Goal: Transaction & Acquisition: Purchase product/service

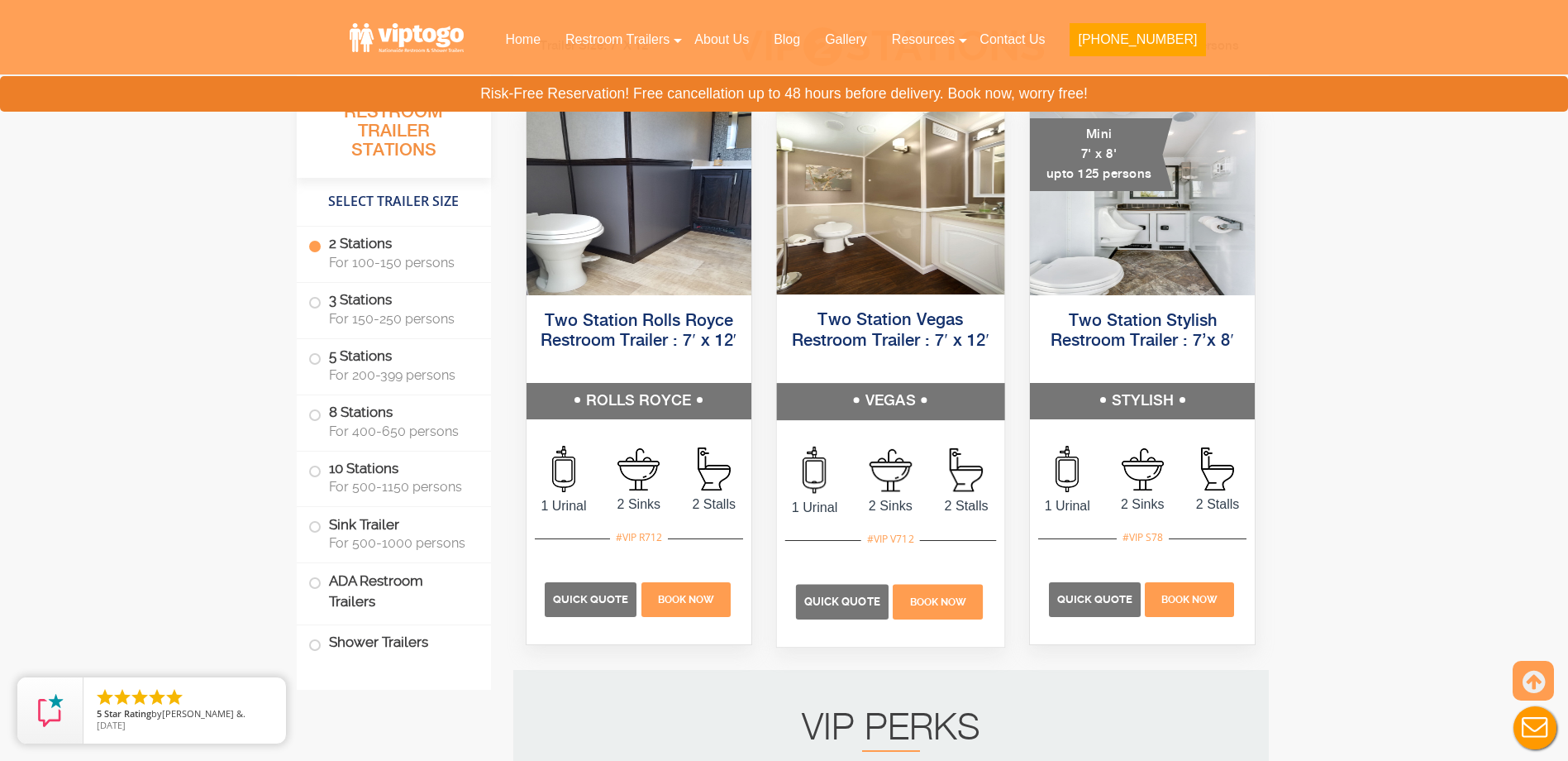
scroll to position [744, 0]
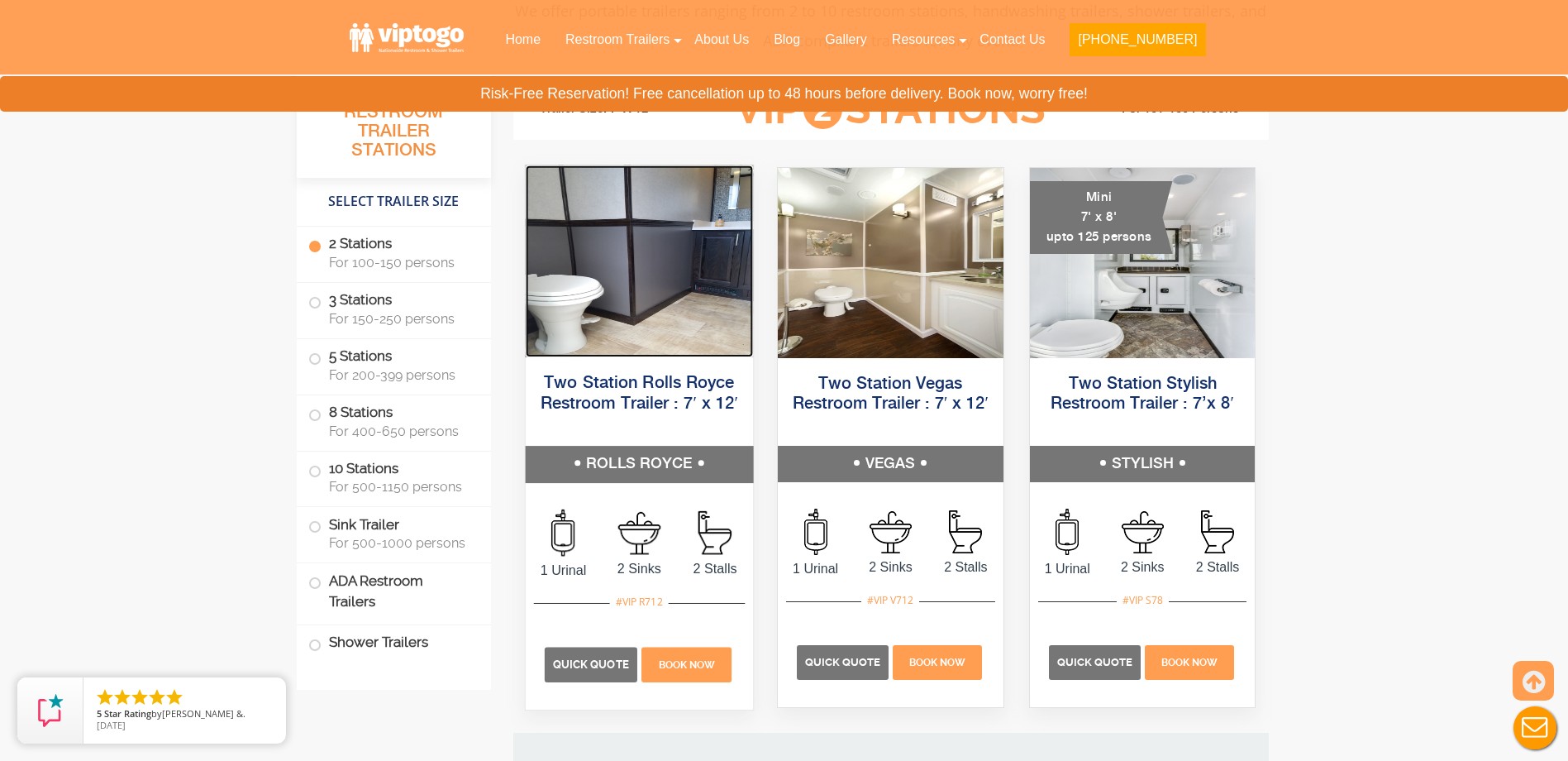
click at [668, 354] on img at bounding box center [638, 261] width 228 height 191
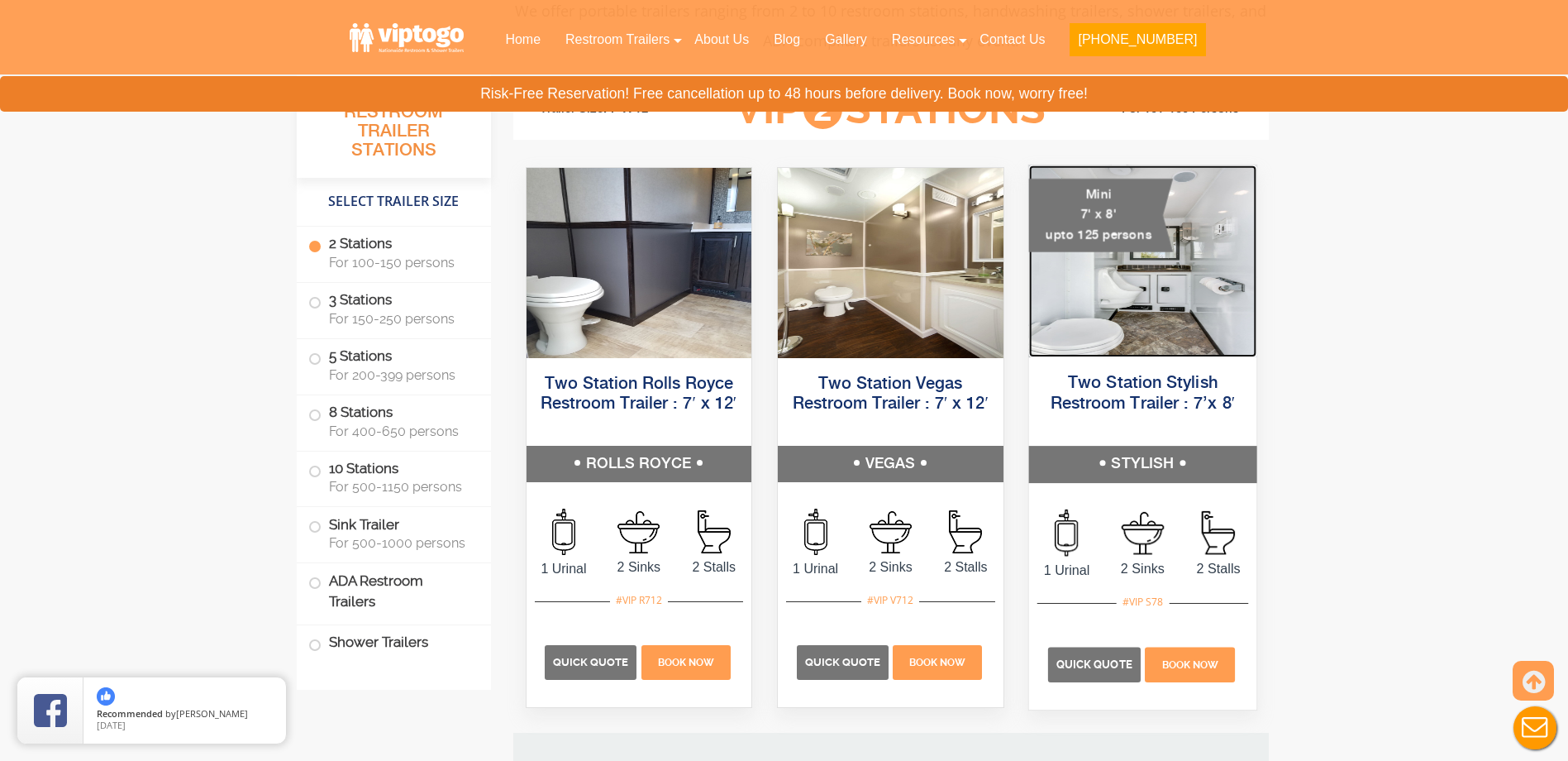
click at [1048, 316] on img at bounding box center [1142, 261] width 228 height 191
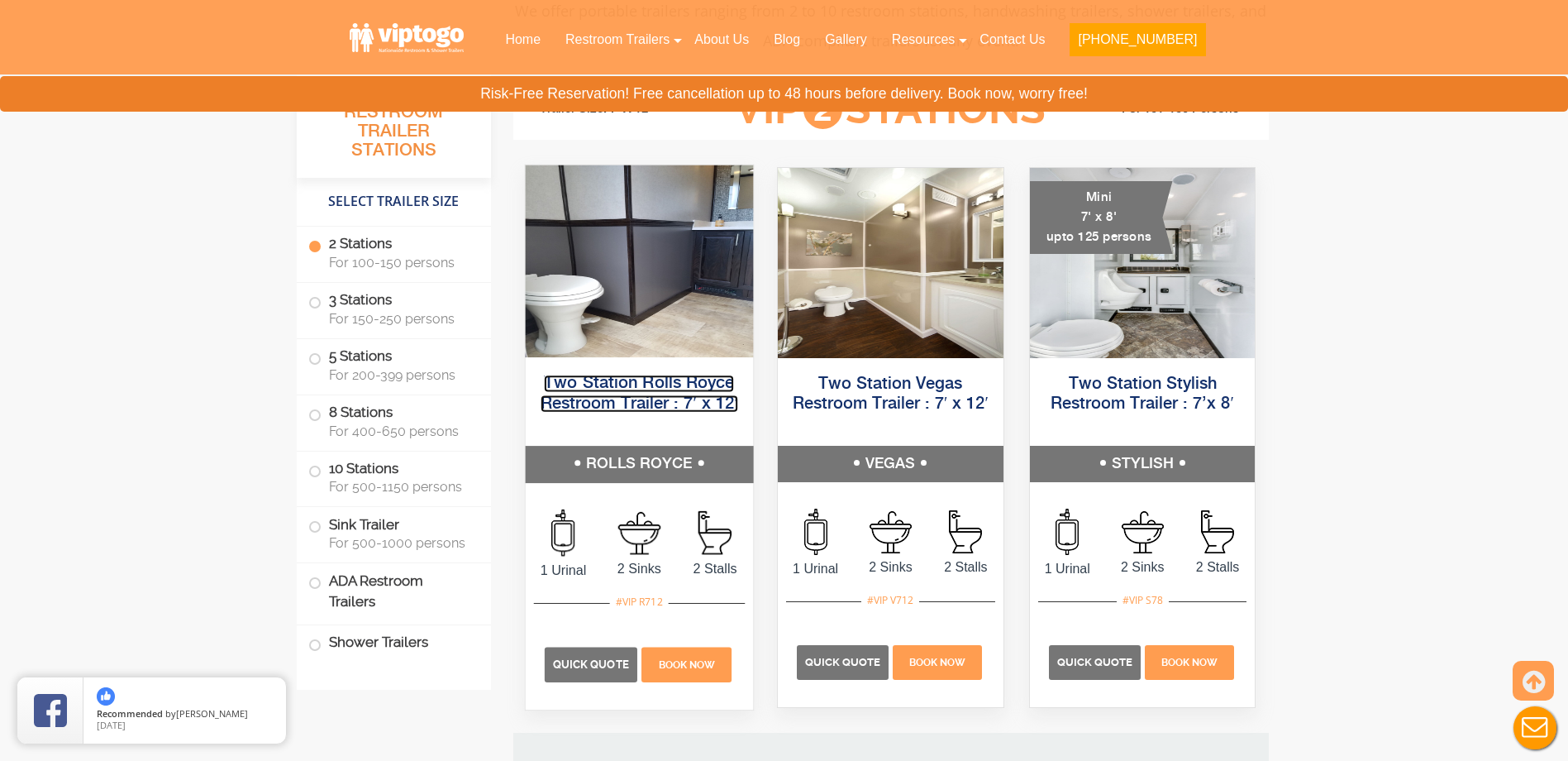
click at [636, 397] on link "Two Station Rolls Royce Restroom Trailer : 7′ x 12′" at bounding box center [638, 393] width 198 height 37
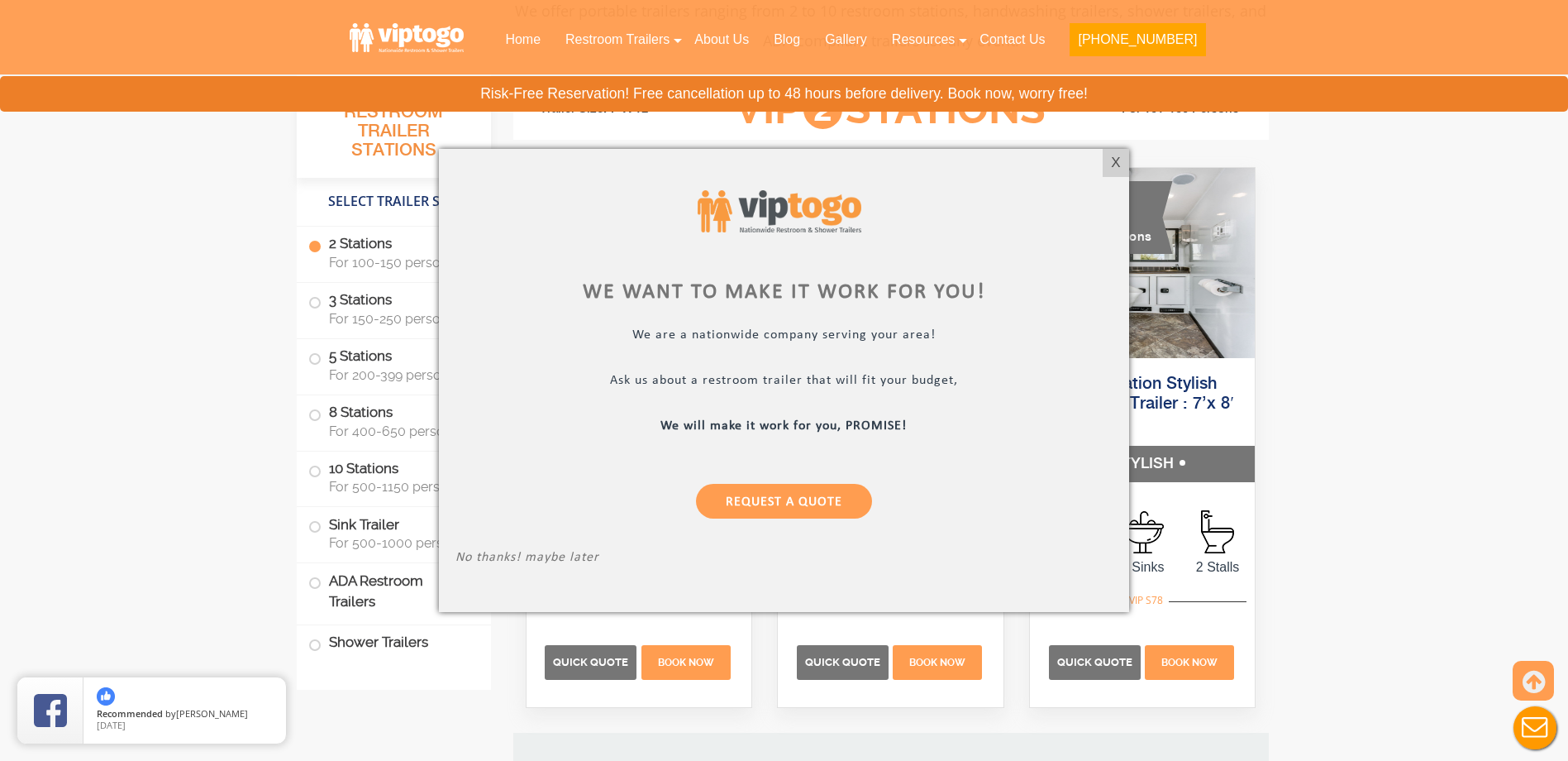
click at [1102, 164] on div "We want to make it work for you! We are a nationwide company serving your area!…" at bounding box center [783, 380] width 690 height 463
click at [1114, 164] on div "X" at bounding box center [1117, 163] width 26 height 28
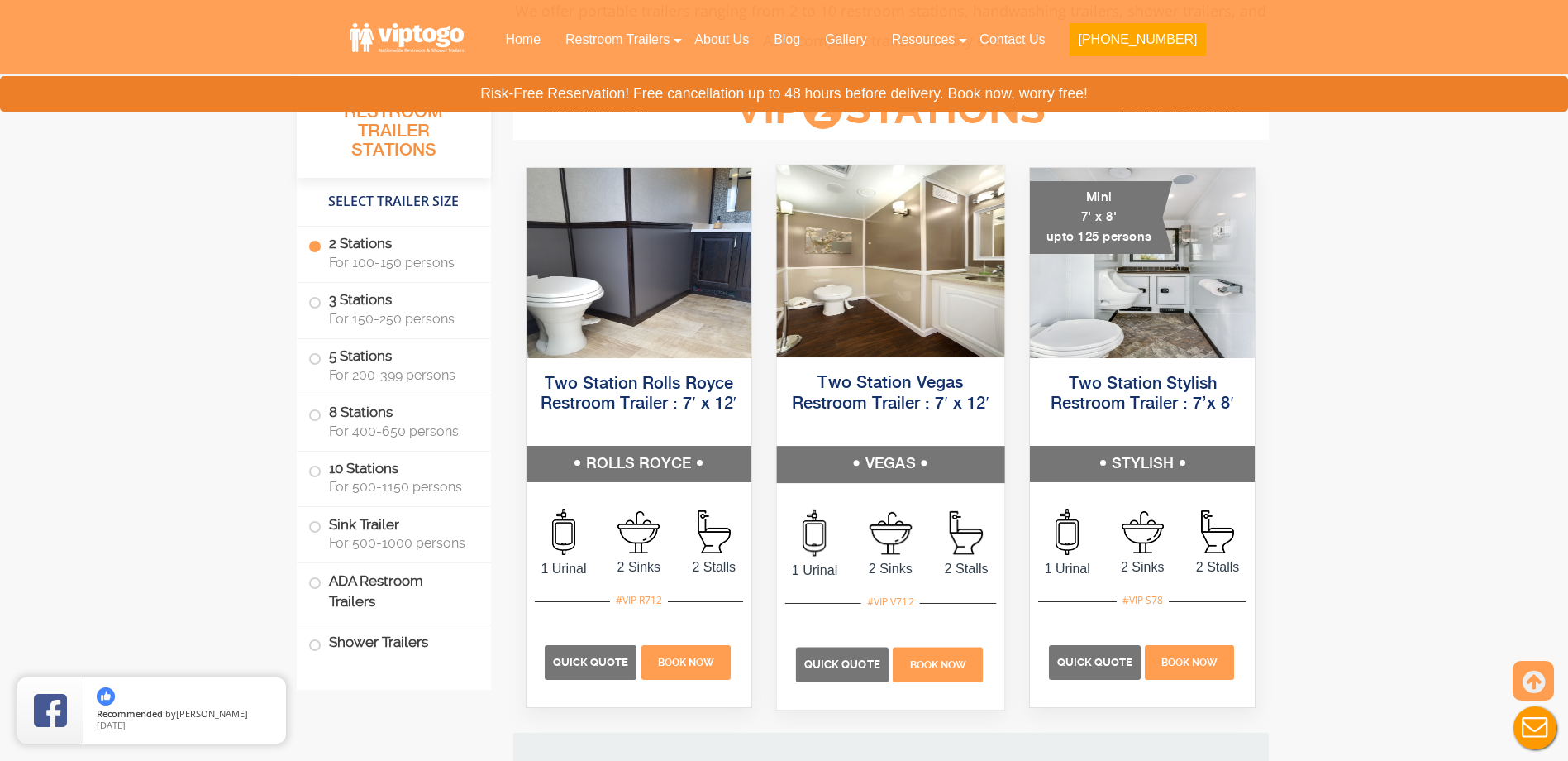
scroll to position [579, 0]
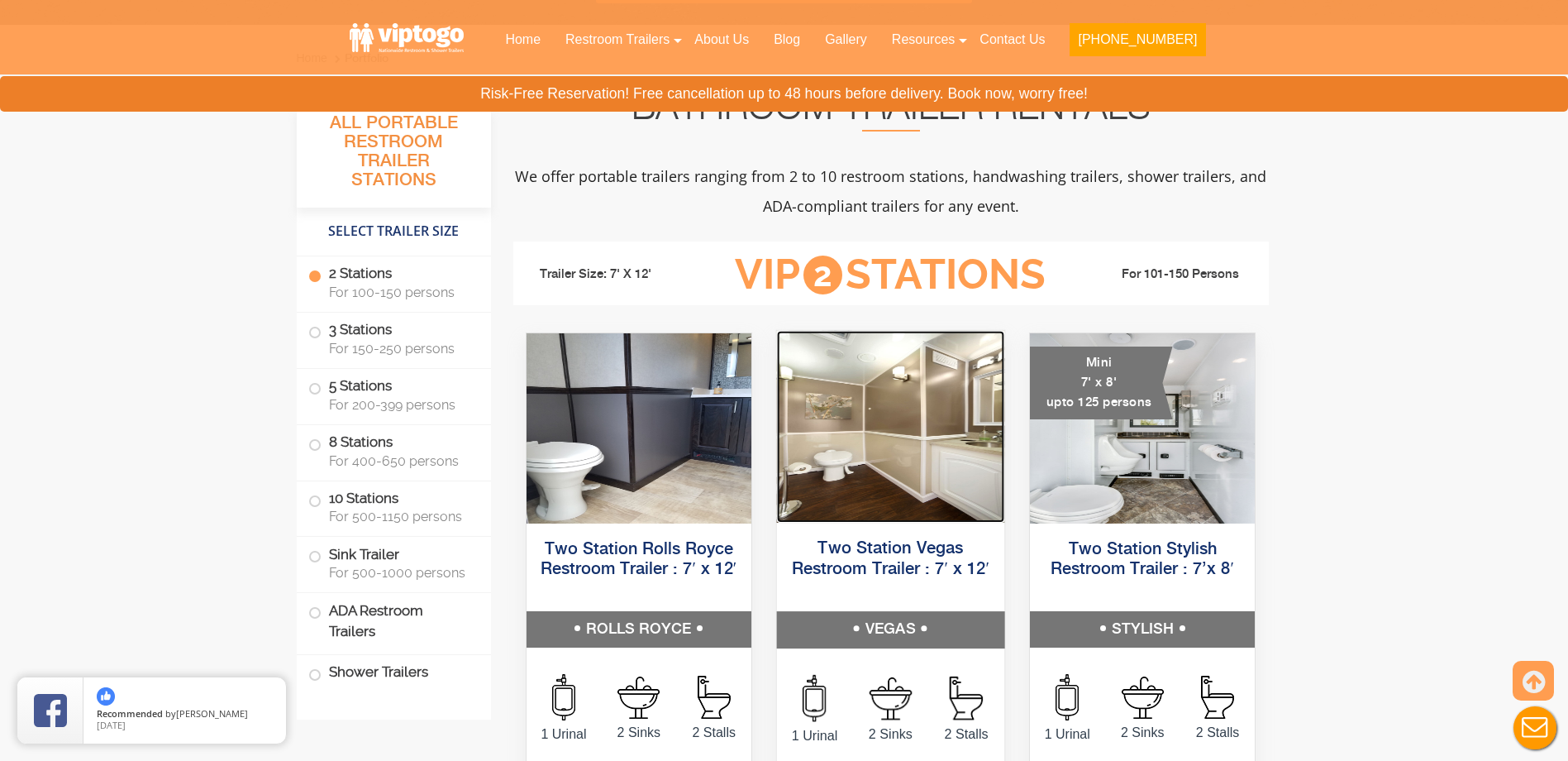
click at [888, 464] on img at bounding box center [890, 426] width 228 height 191
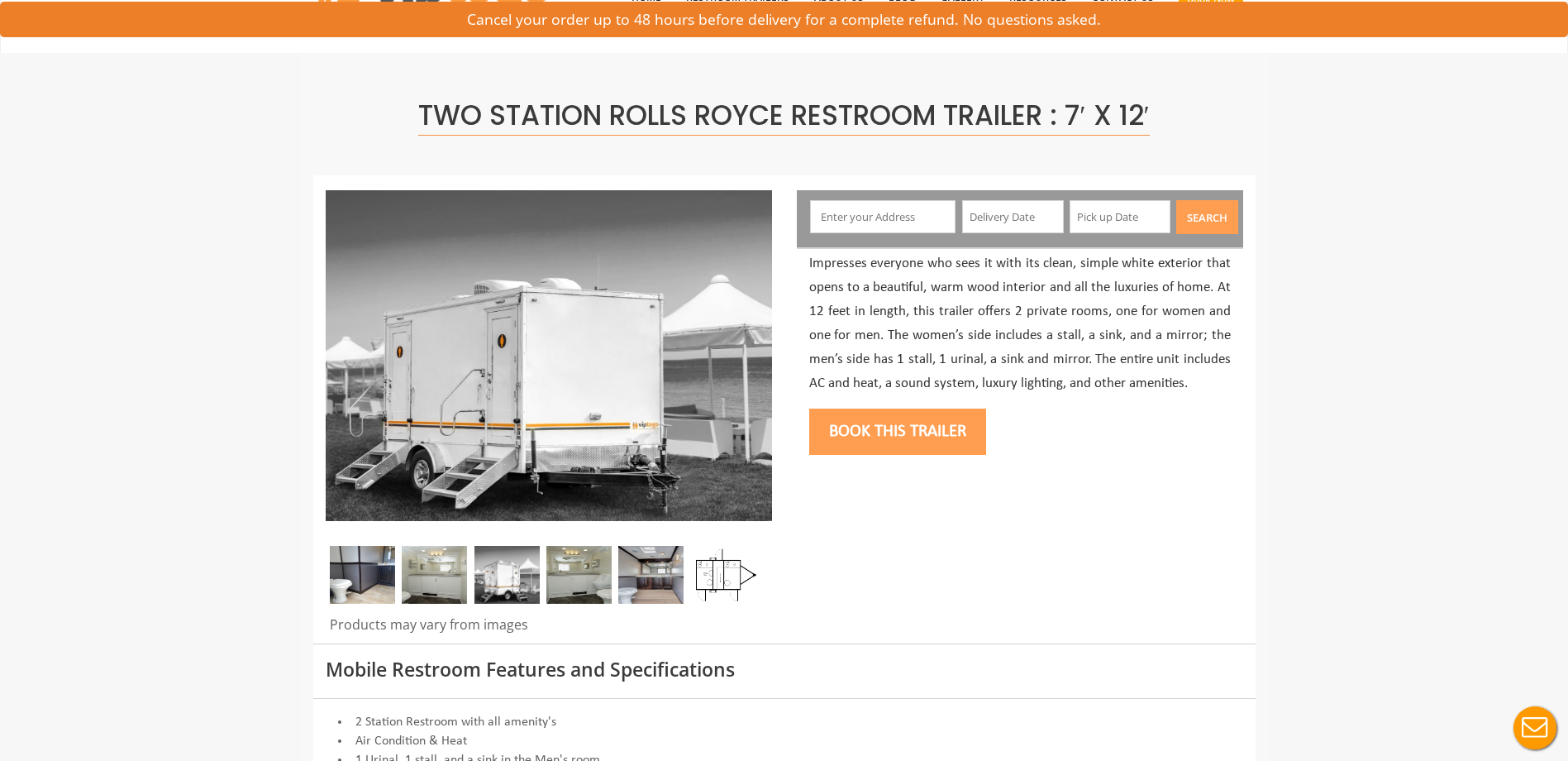
scroll to position [83, 0]
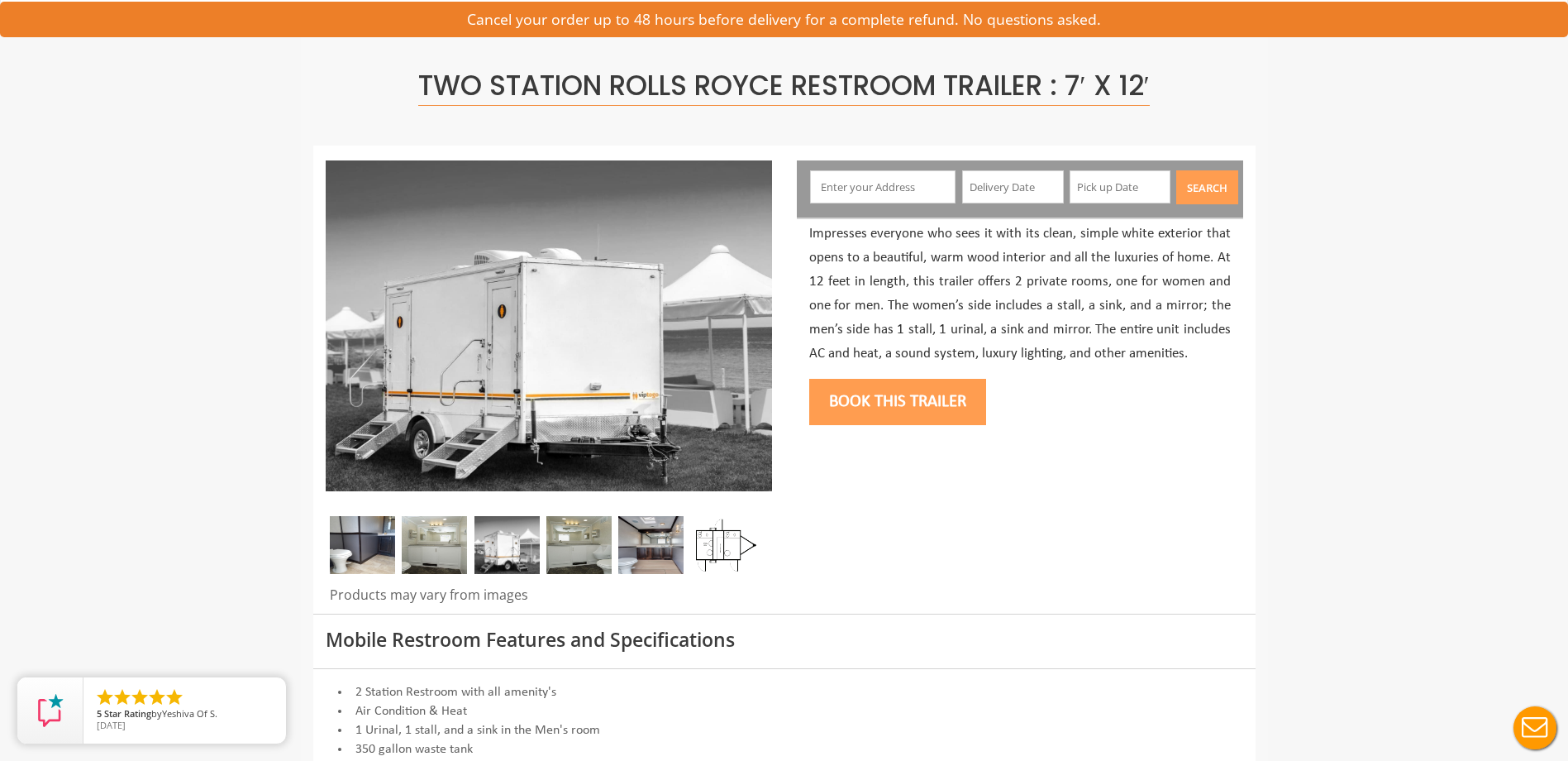
click at [737, 550] on img at bounding box center [724, 545] width 65 height 58
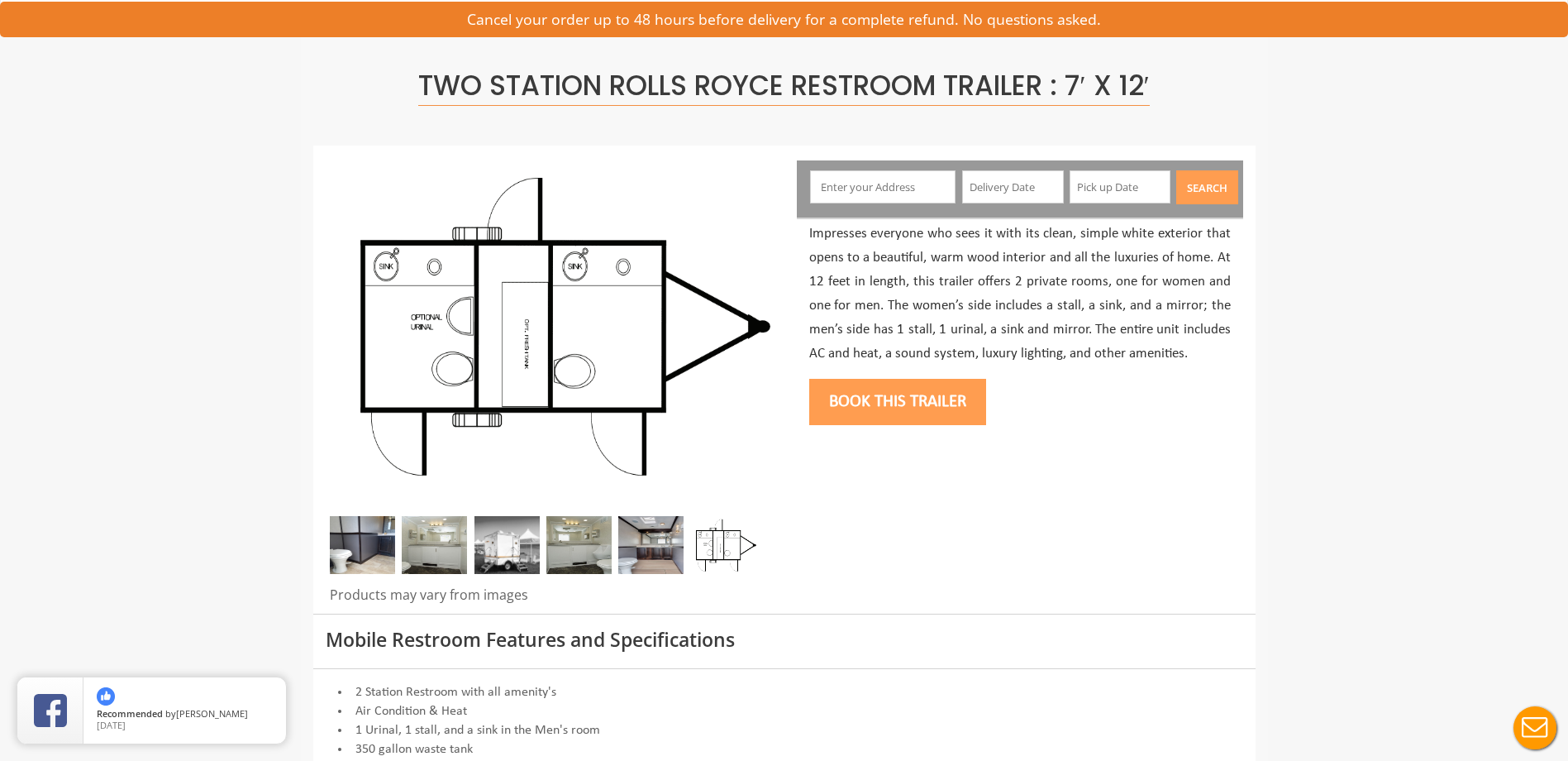
click at [656, 534] on img at bounding box center [651, 545] width 65 height 58
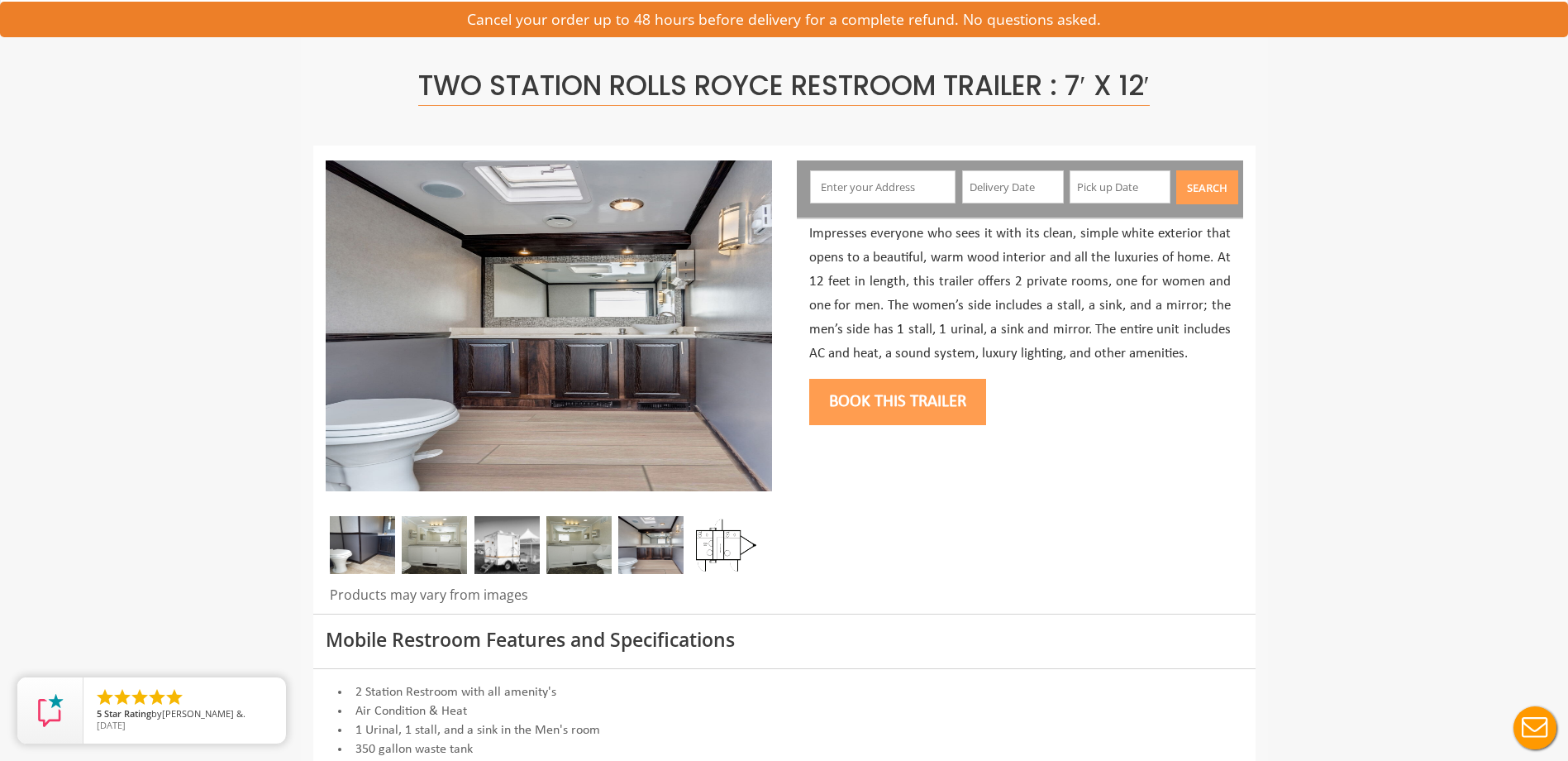
click at [578, 549] on img at bounding box center [579, 545] width 65 height 58
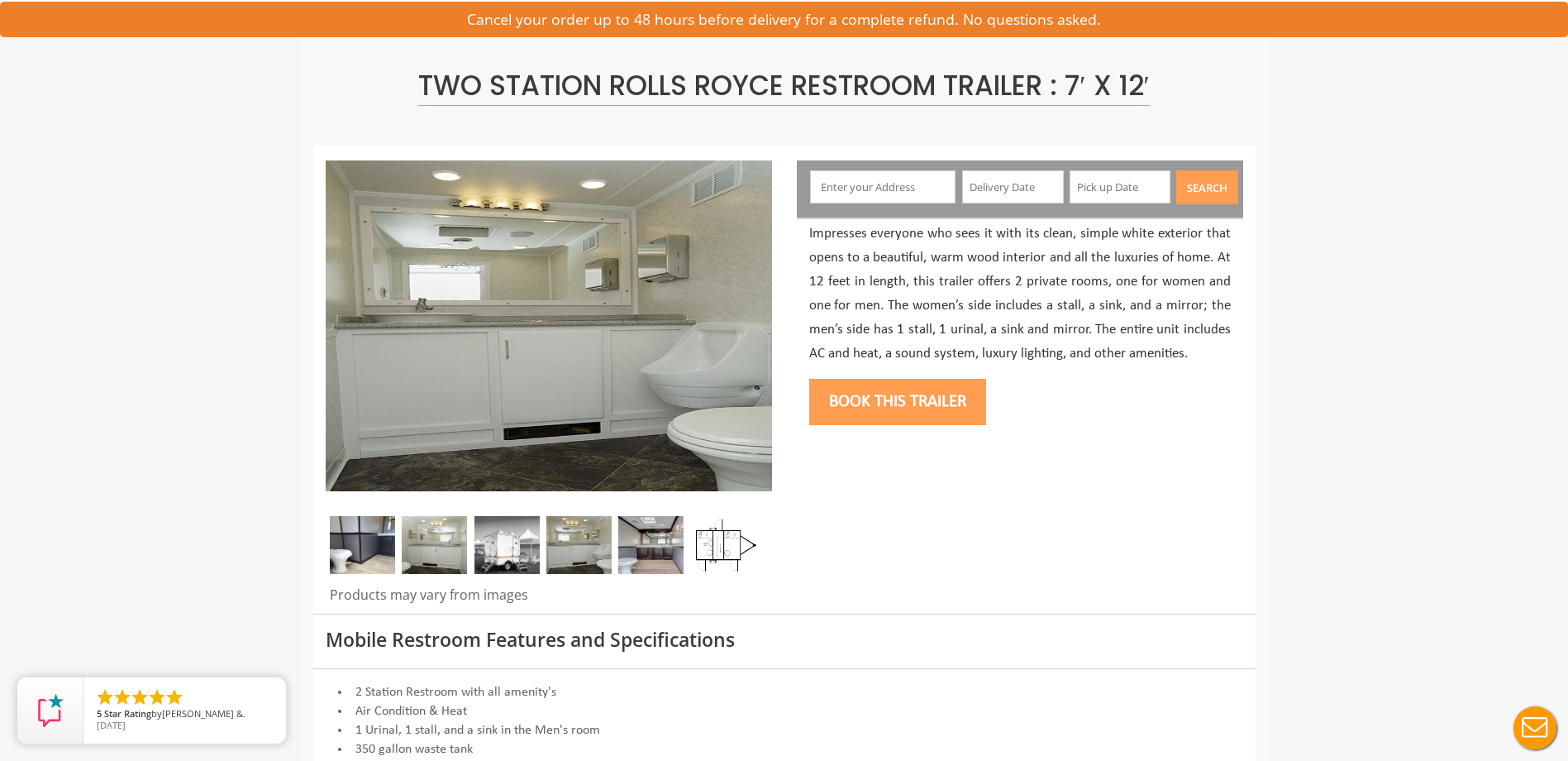
click at [529, 551] on img at bounding box center [507, 545] width 65 height 58
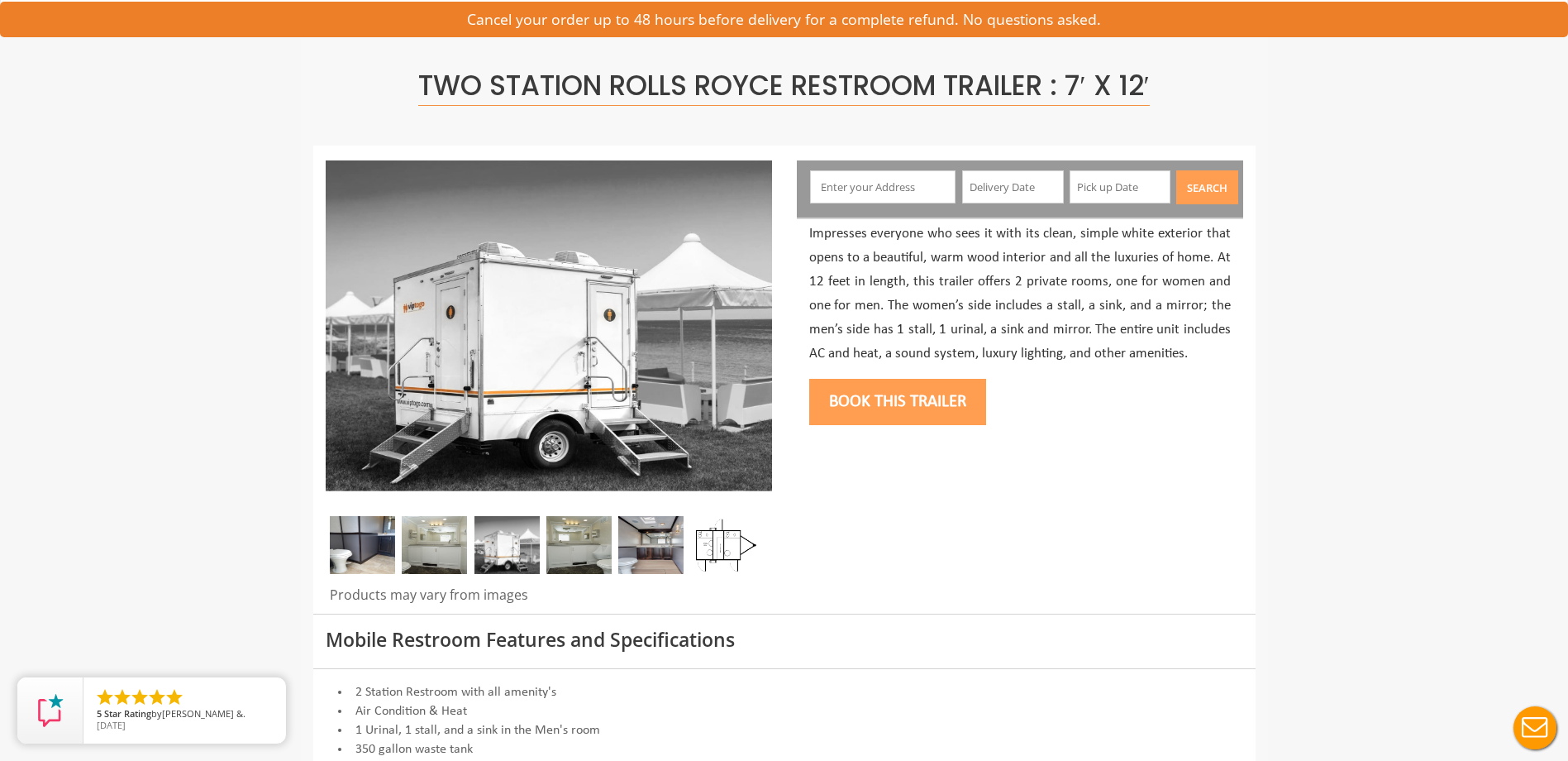
click at [443, 547] on img at bounding box center [434, 545] width 65 height 58
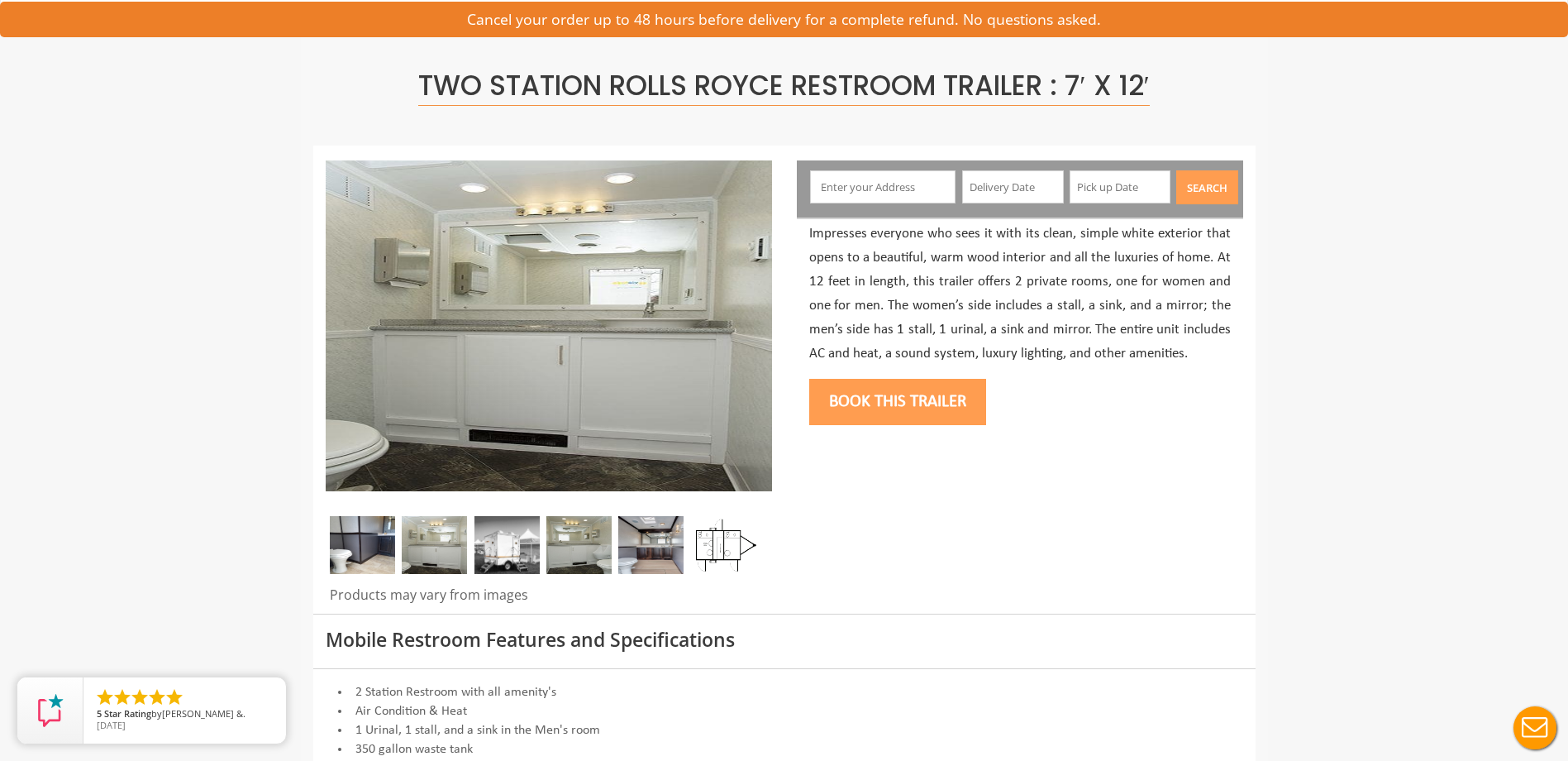
click at [491, 543] on img at bounding box center [507, 545] width 65 height 58
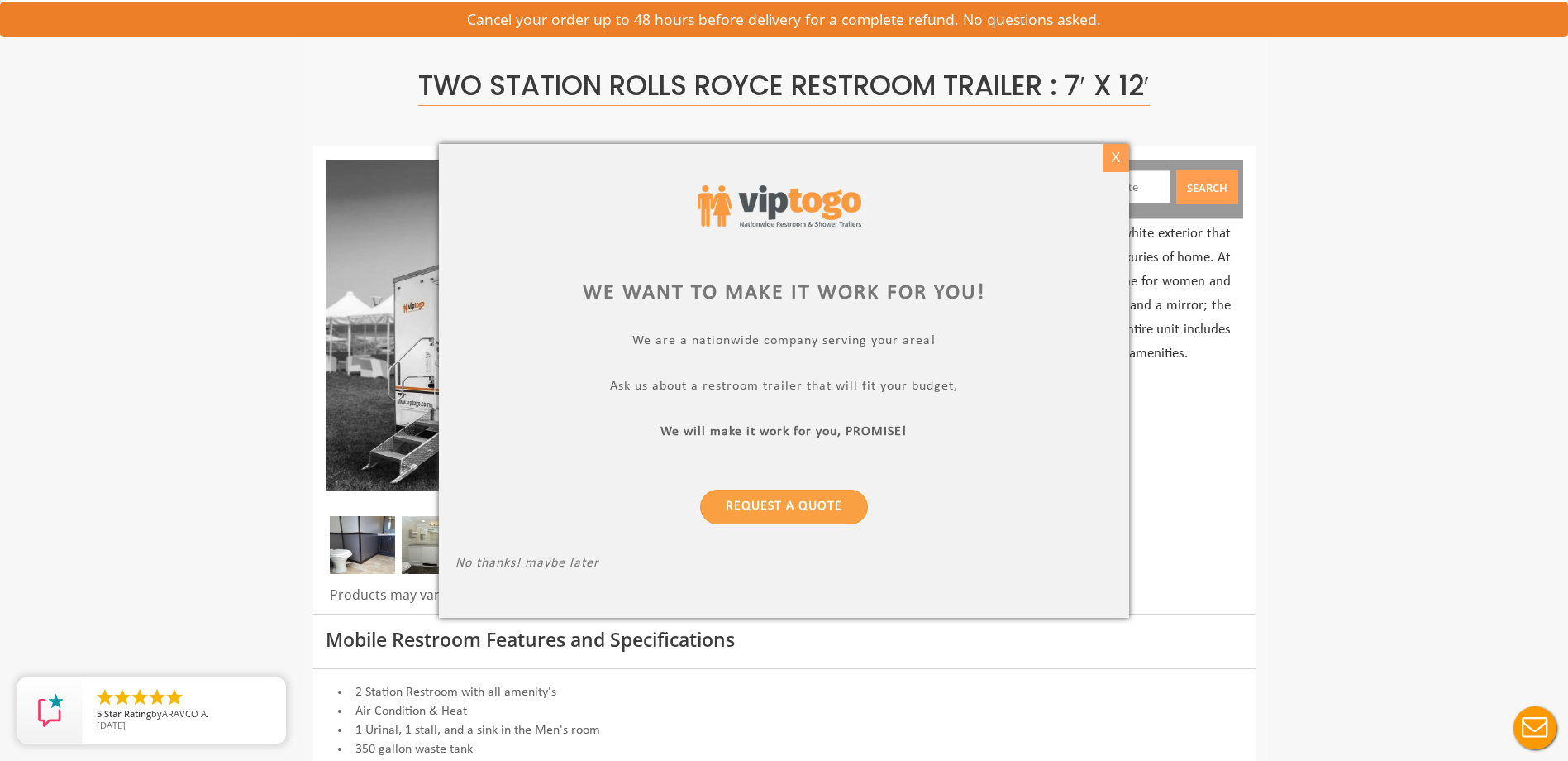
click at [1117, 153] on div "X" at bounding box center [1117, 158] width 26 height 28
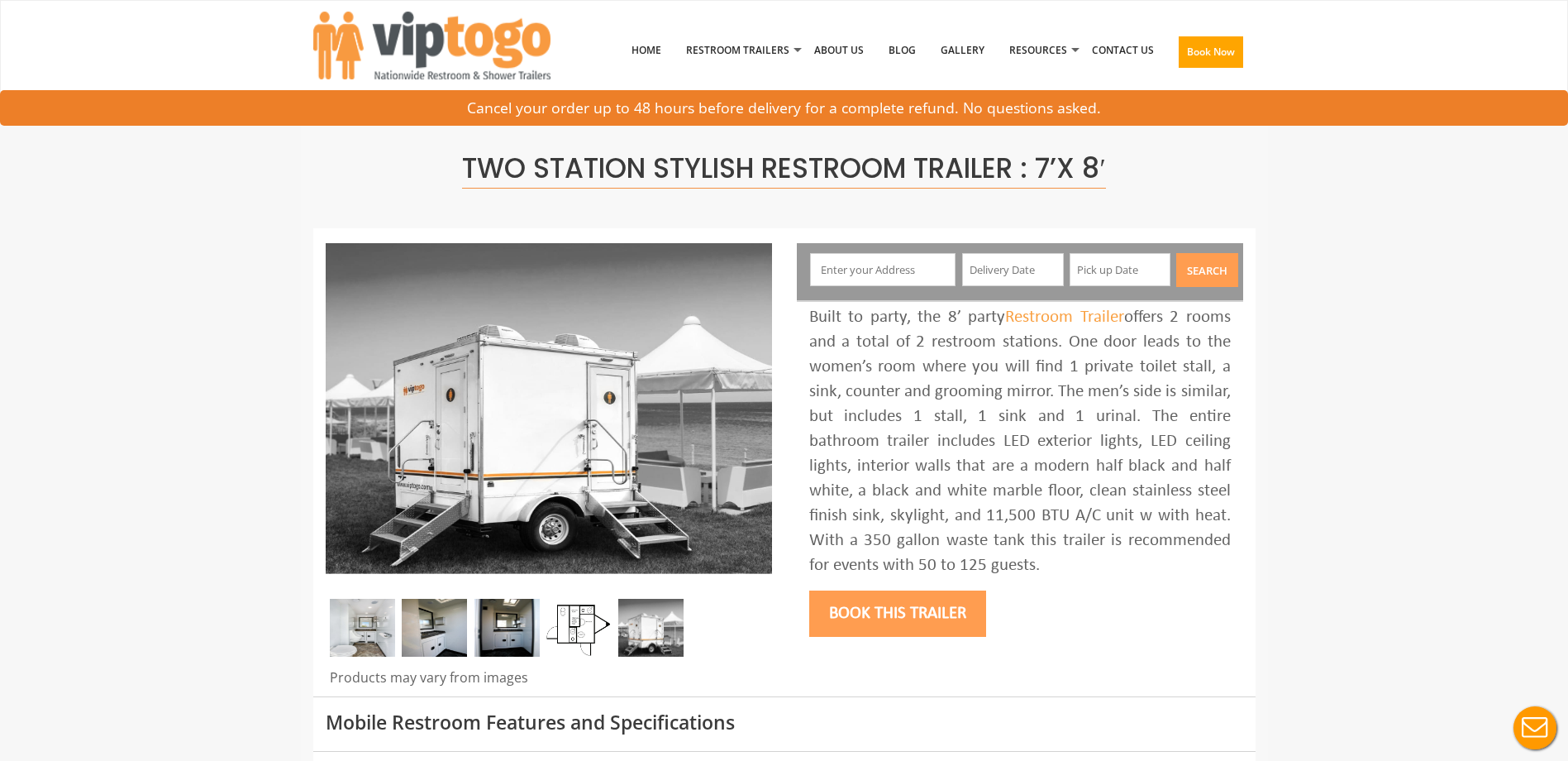
click at [574, 643] on img at bounding box center [579, 627] width 65 height 58
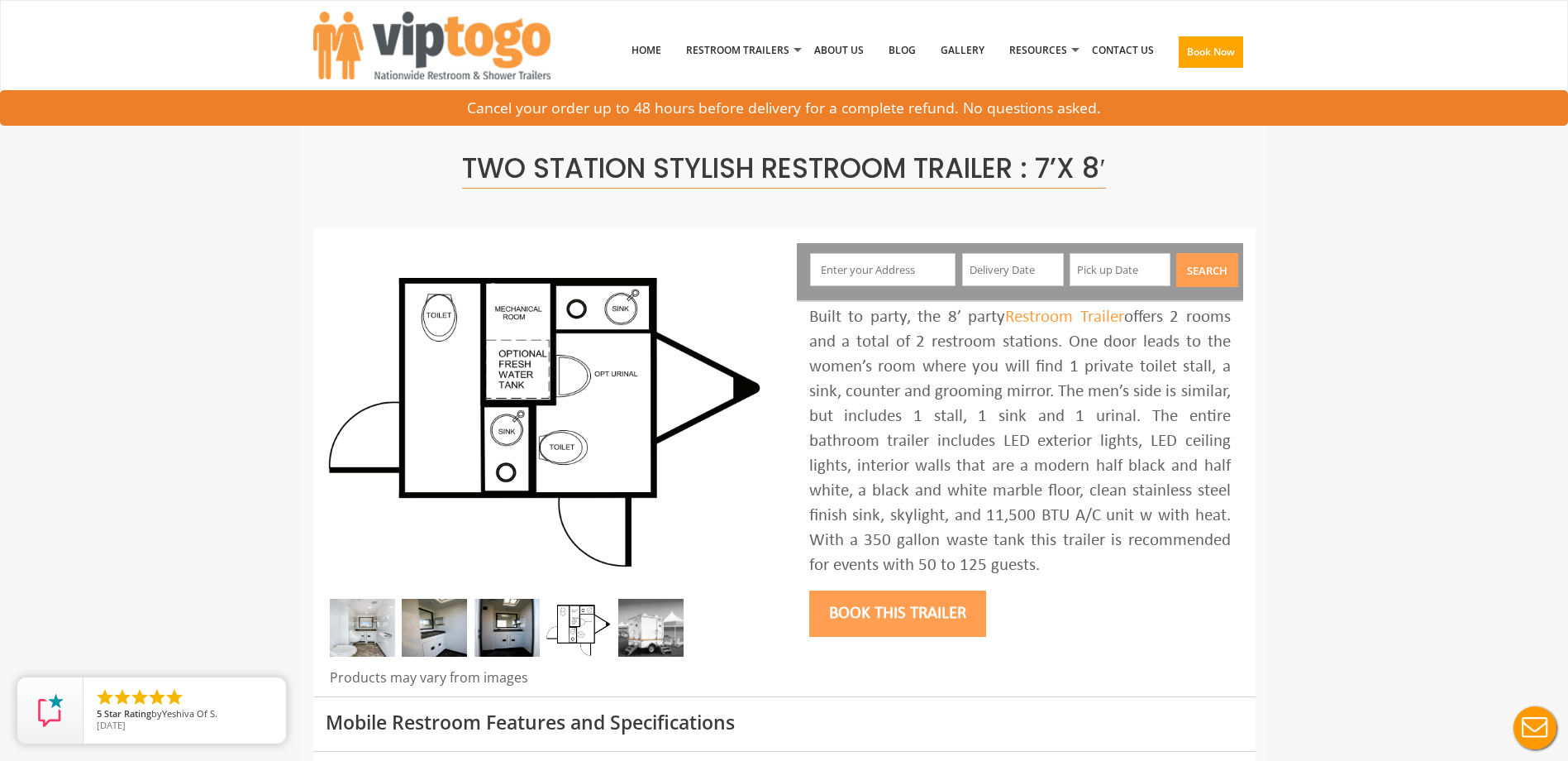
click at [511, 635] on img at bounding box center [507, 627] width 65 height 58
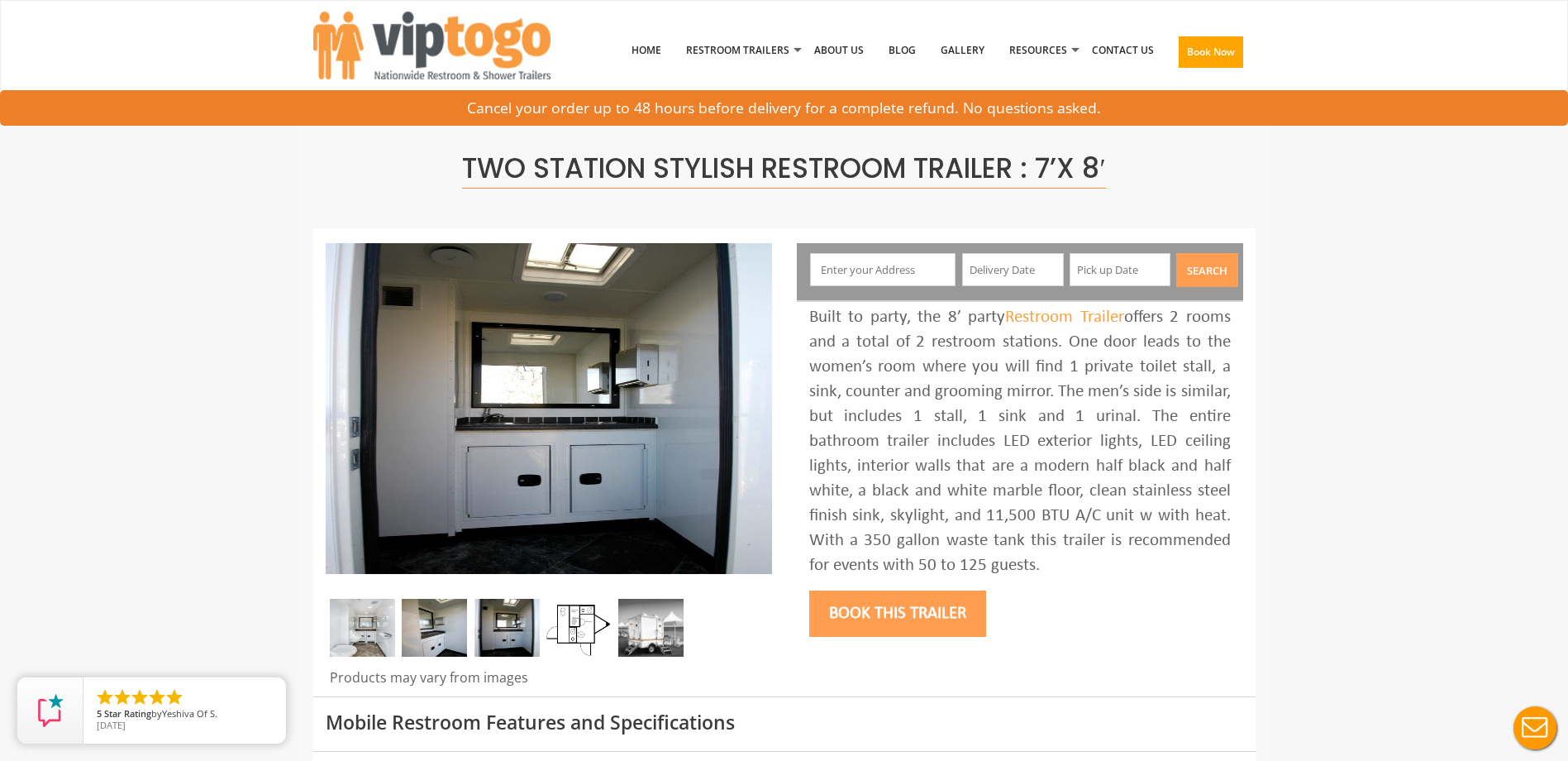
click at [386, 642] on img at bounding box center [362, 627] width 65 height 58
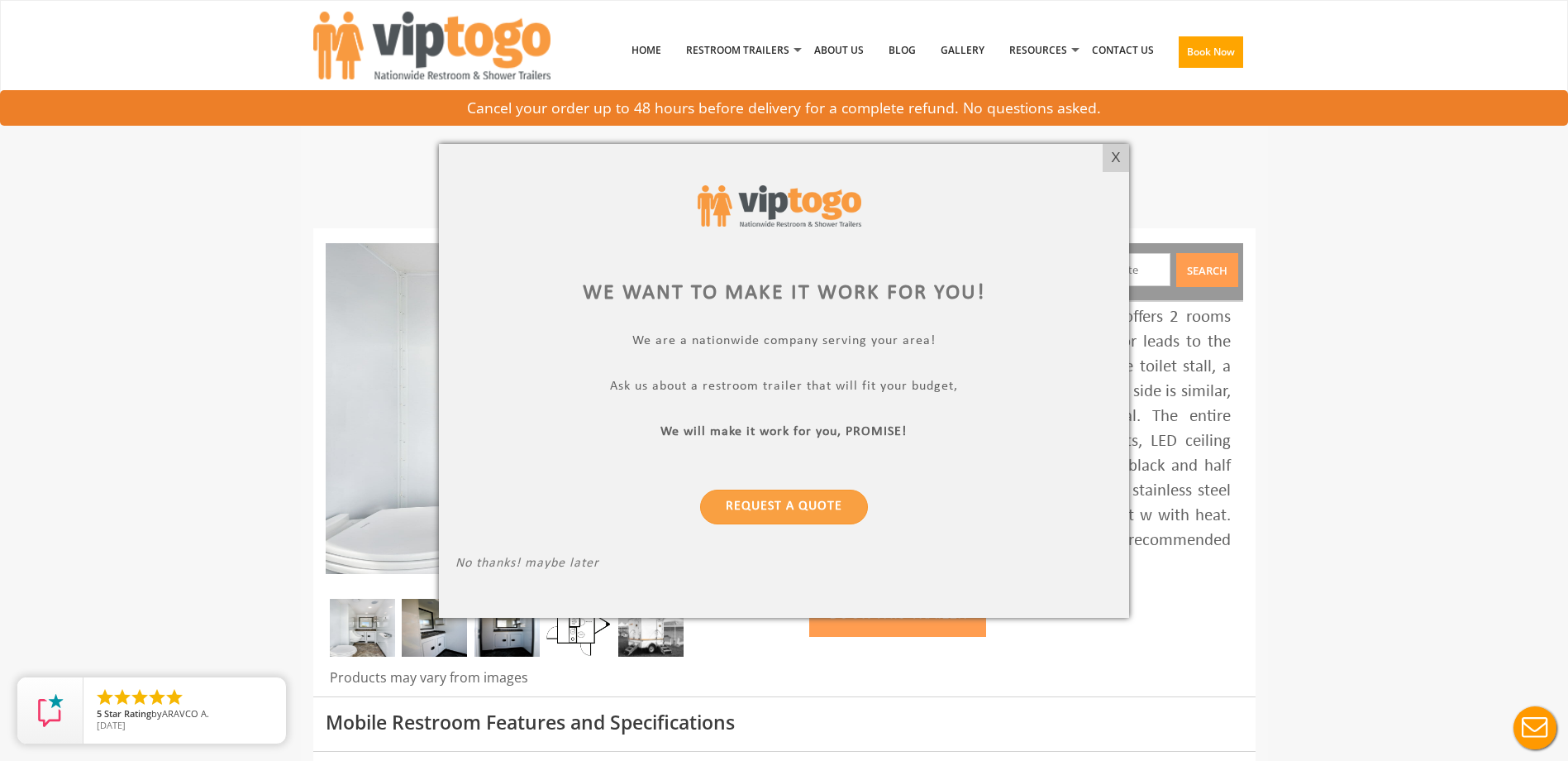
click at [186, 368] on div at bounding box center [784, 380] width 1568 height 761
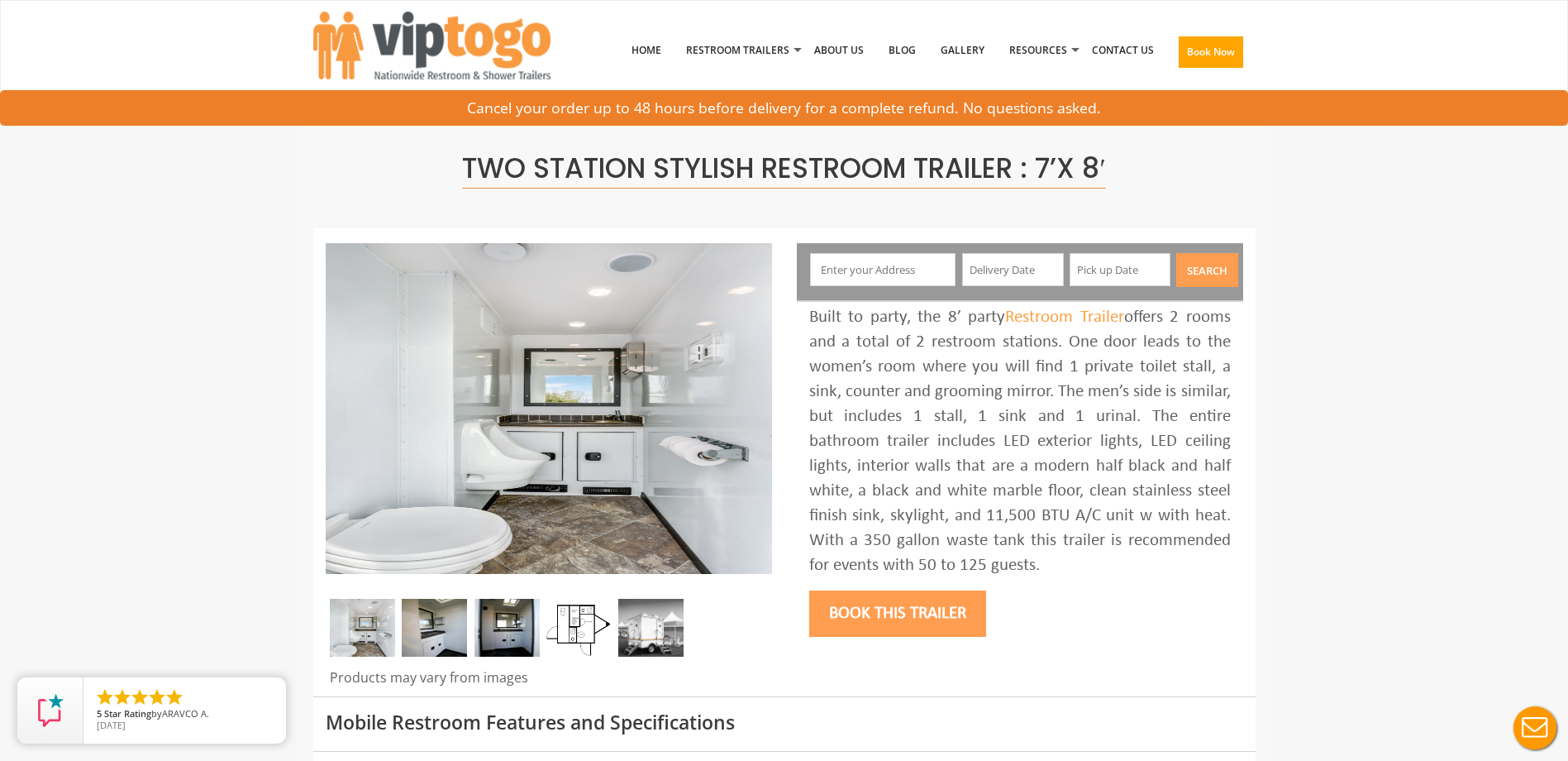
click at [629, 636] on img at bounding box center [651, 627] width 65 height 58
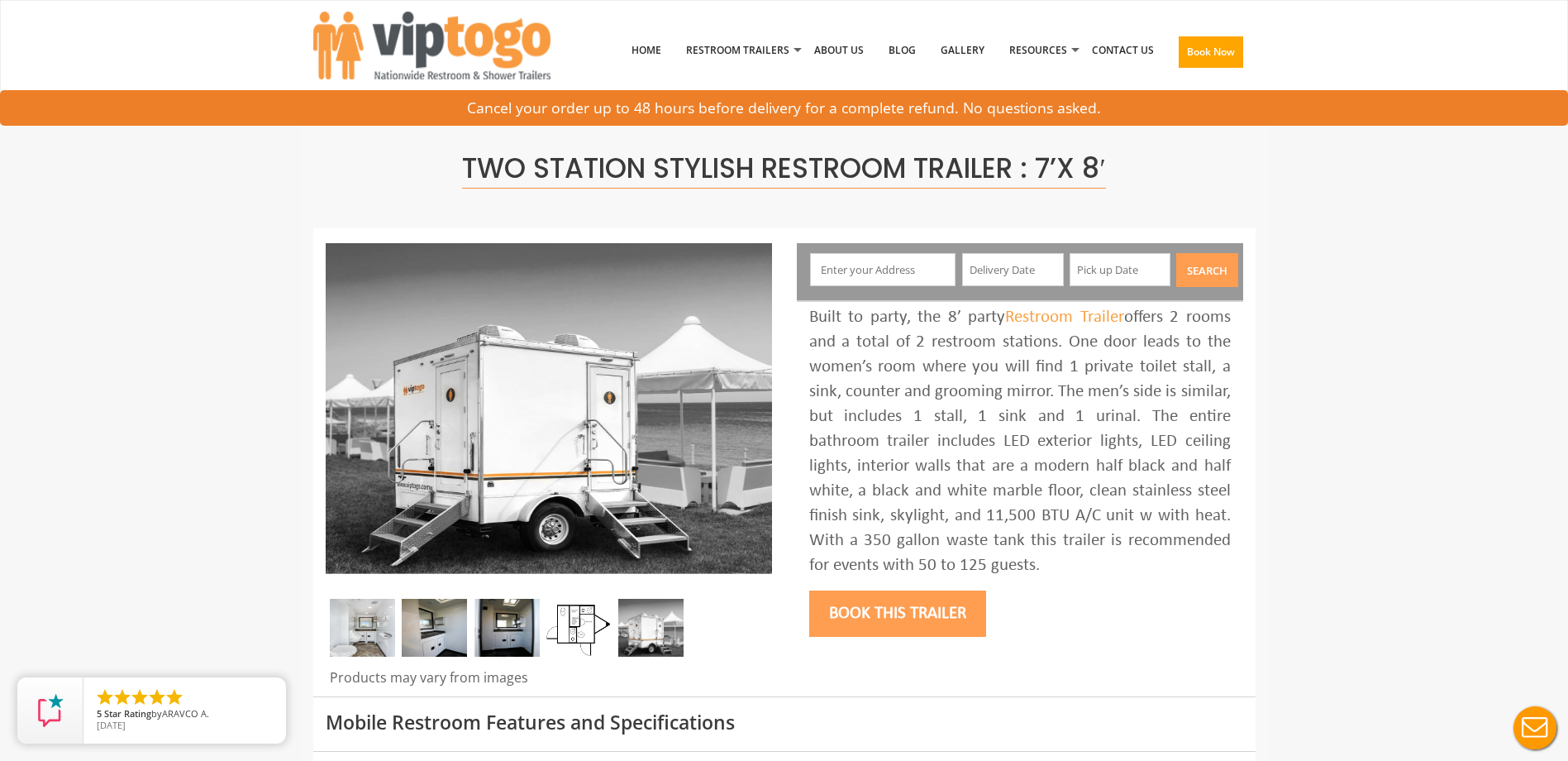
click at [563, 641] on img at bounding box center [579, 627] width 65 height 58
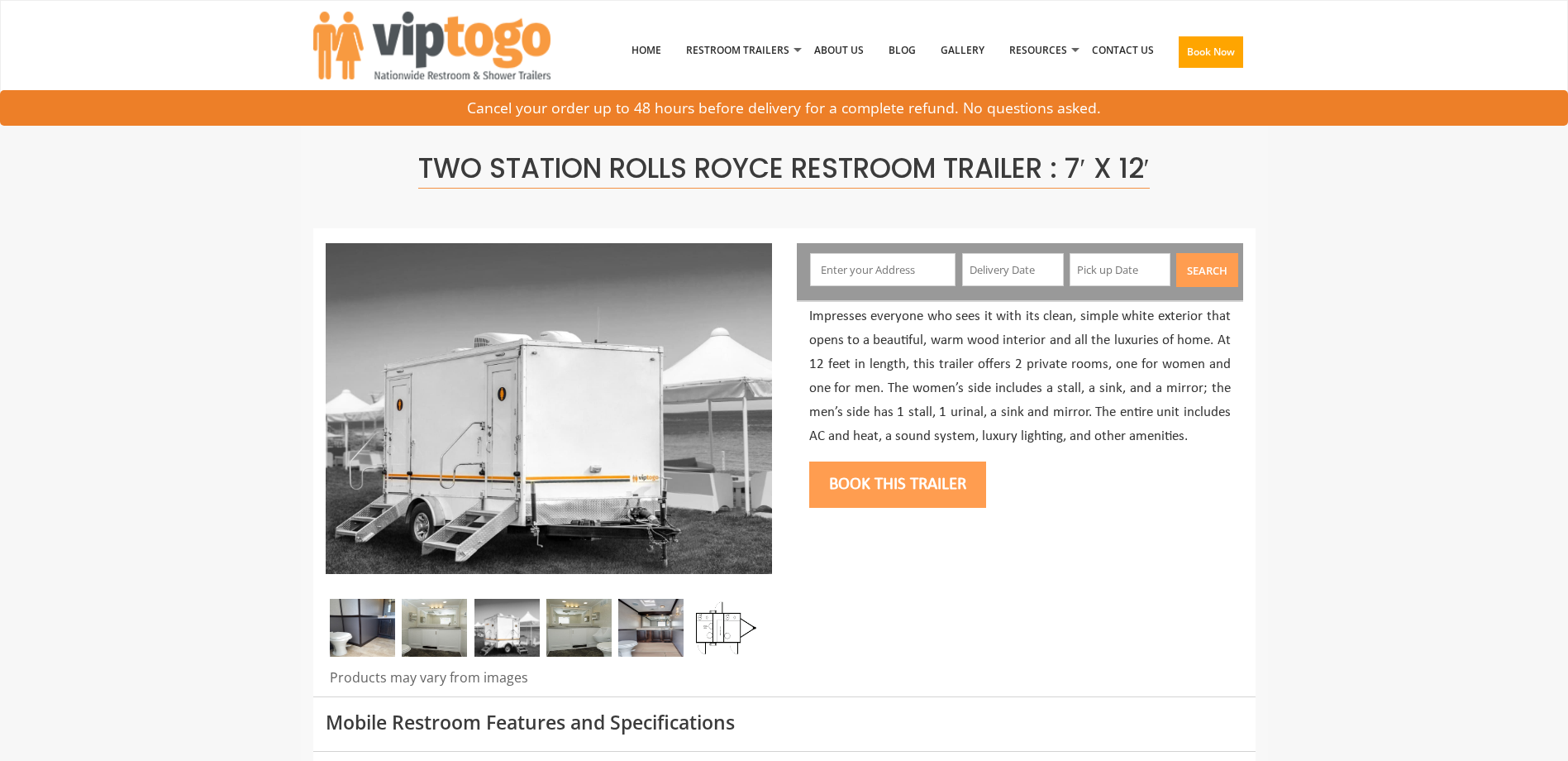
click at [1118, 178] on span "Two Station Rolls Royce Restroom Trailer : 7′ x 12′" at bounding box center [783, 168] width 731 height 40
click at [727, 612] on img at bounding box center [724, 627] width 65 height 58
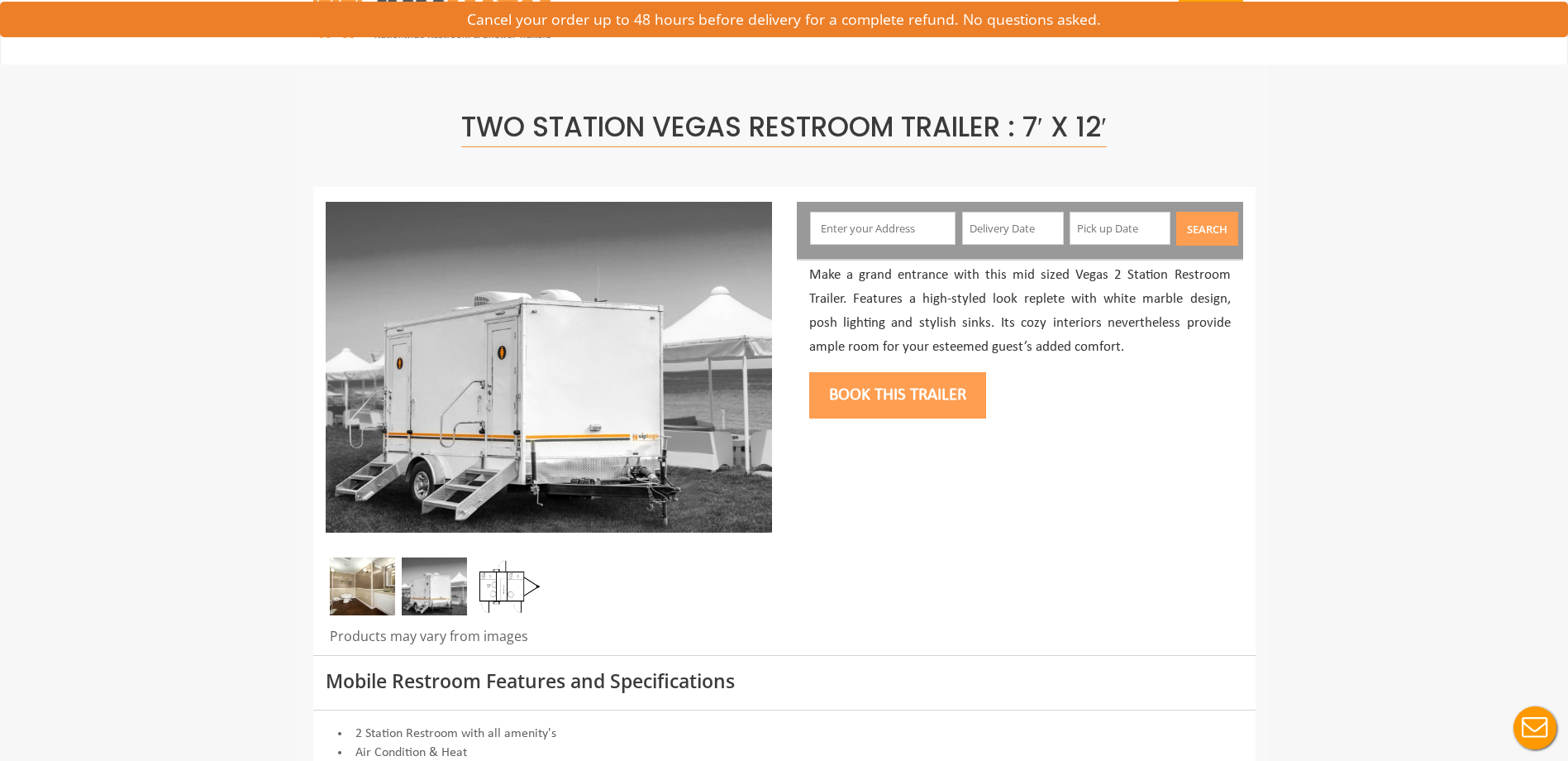
scroll to position [83, 0]
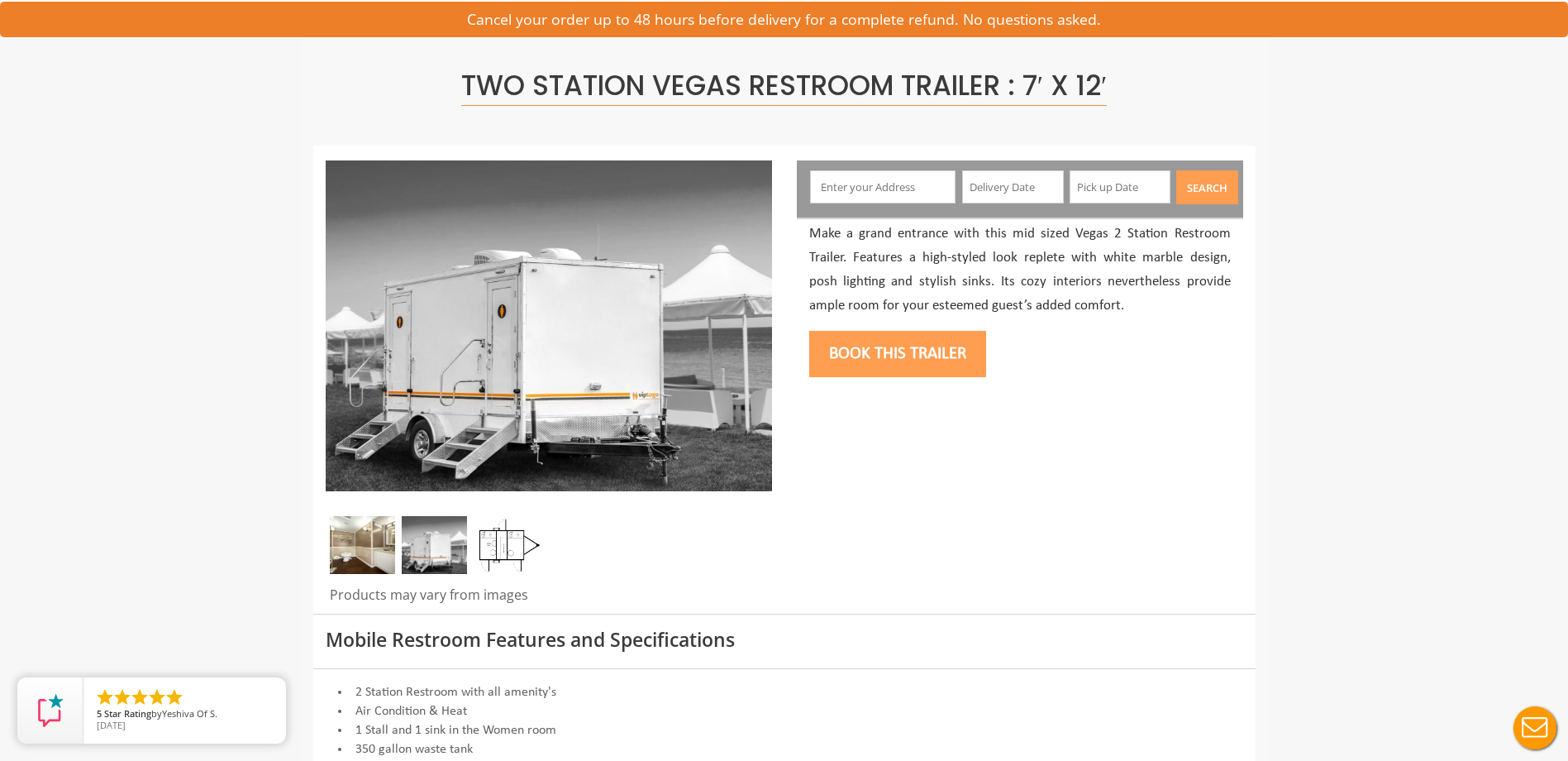
click at [501, 535] on img at bounding box center [507, 545] width 65 height 58
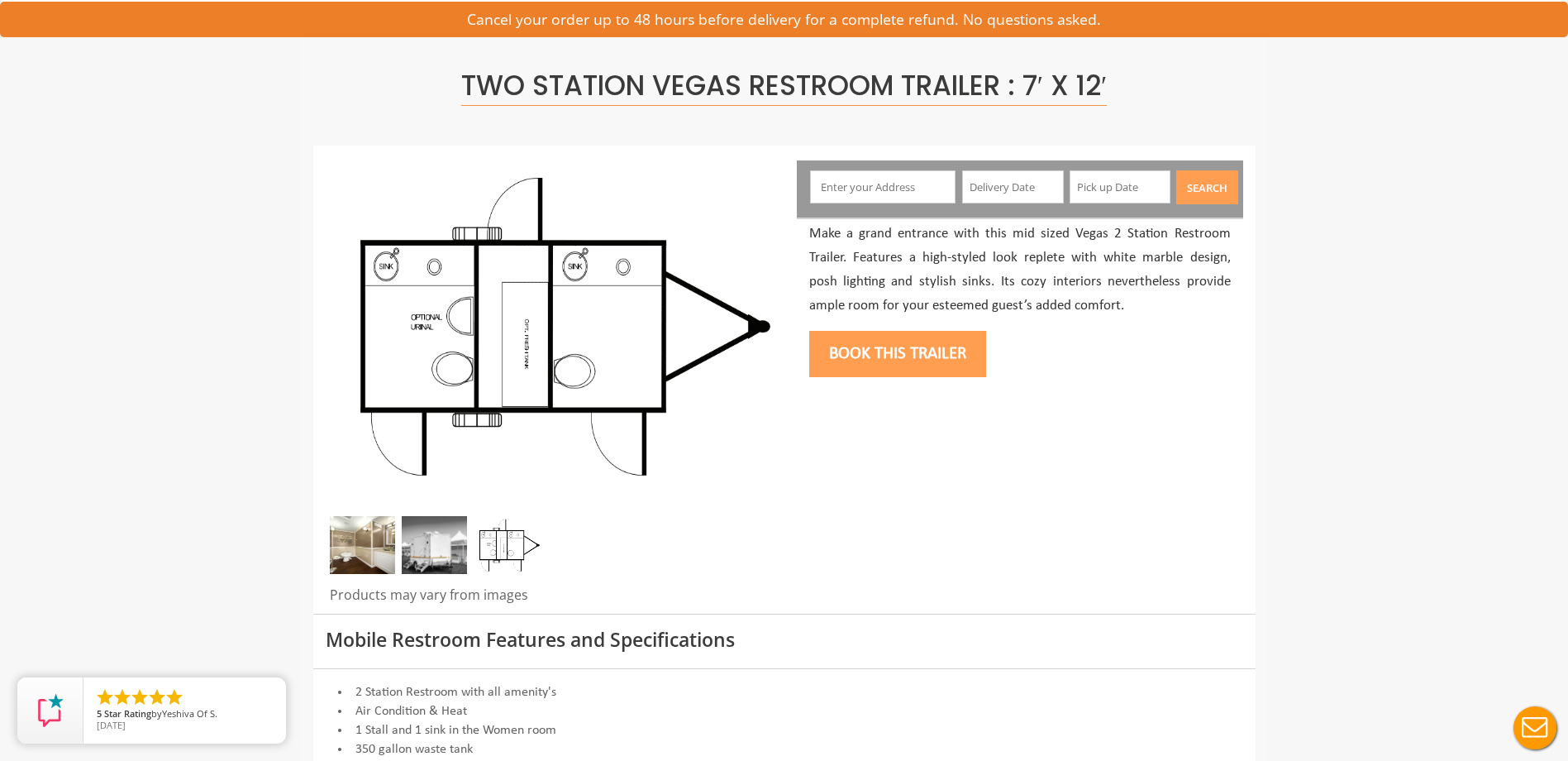
drag, startPoint x: 567, startPoint y: 334, endPoint x: 177, endPoint y: 311, distance: 390.7
click at [448, 545] on img at bounding box center [434, 545] width 65 height 58
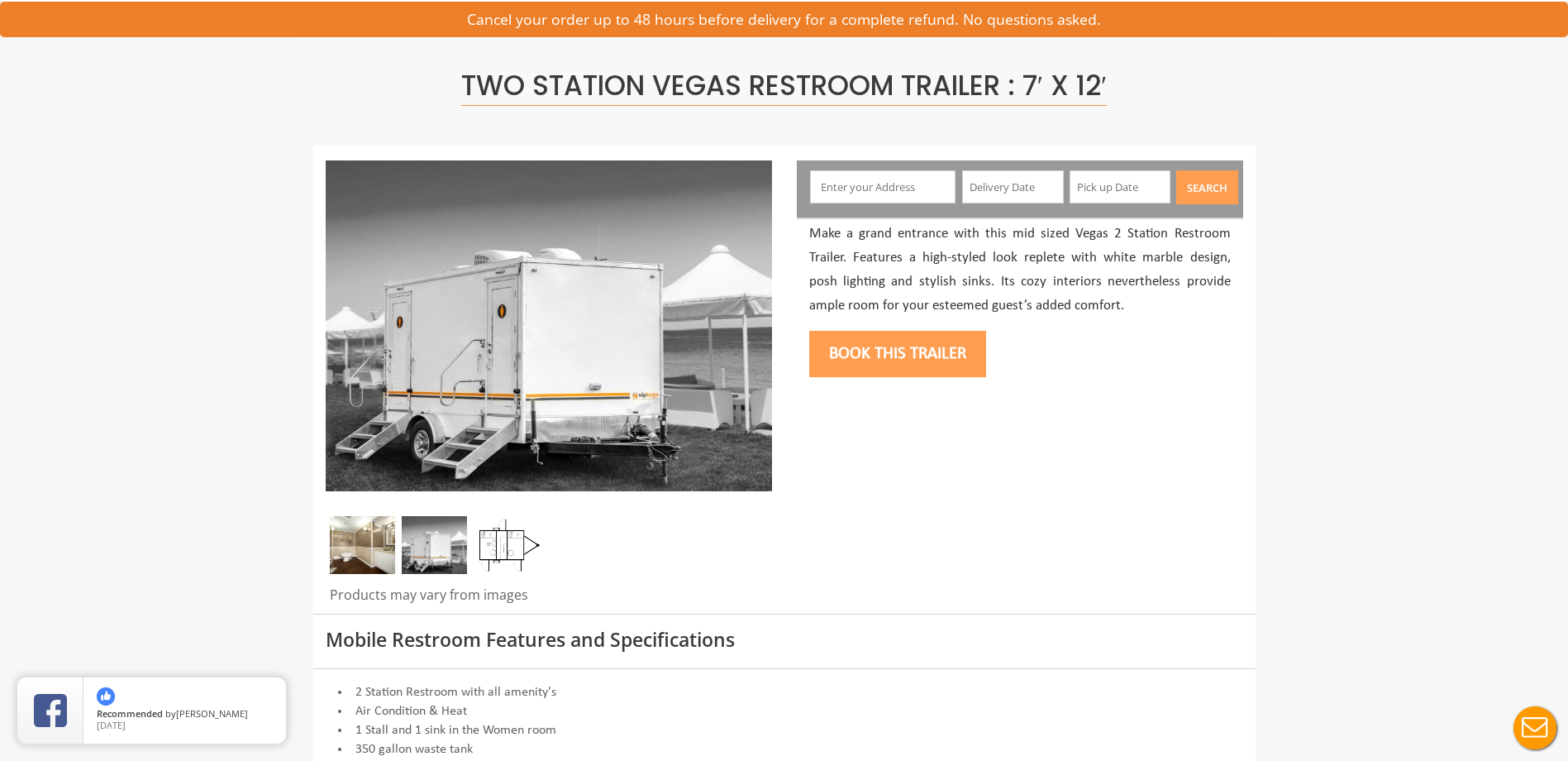
drag, startPoint x: 510, startPoint y: 554, endPoint x: 522, endPoint y: 506, distance: 49.5
click at [510, 554] on img at bounding box center [507, 545] width 65 height 58
